Goal: Navigation & Orientation: Find specific page/section

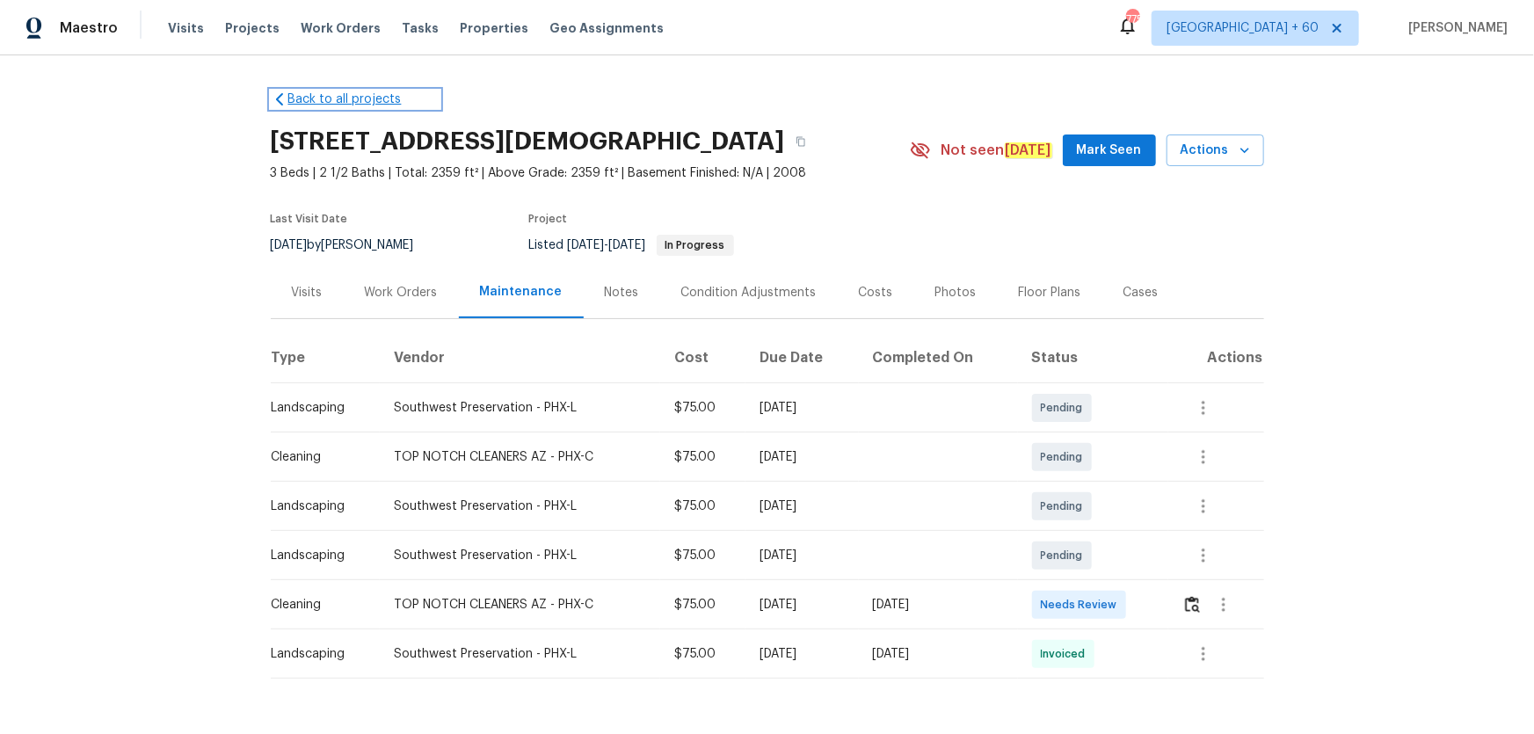
click at [308, 98] on link "Back to all projects" at bounding box center [355, 100] width 169 height 18
